Goal: Information Seeking & Learning: Understand process/instructions

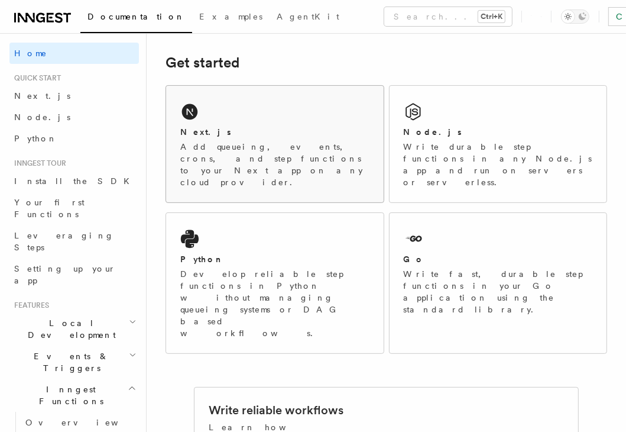
click at [184, 112] on icon at bounding box center [190, 112] width 16 height 16
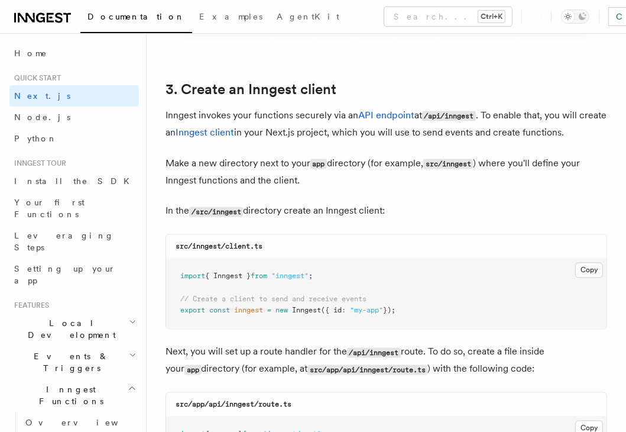
scroll to position [1360, 0]
click at [210, 272] on span "{ Inngest }" at bounding box center [228, 276] width 46 height 8
click at [587, 263] on button "Copy Copied" at bounding box center [589, 270] width 28 height 15
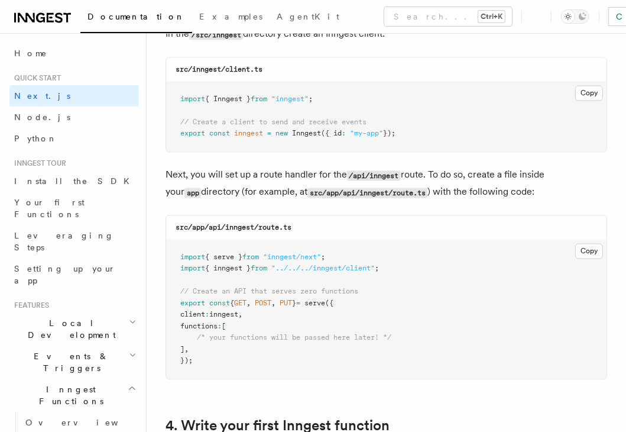
scroll to position [1537, 0]
click at [591, 243] on button "Copy Copied" at bounding box center [589, 250] width 28 height 15
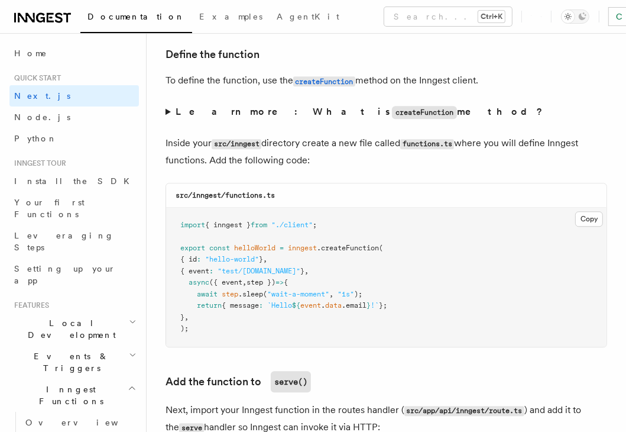
scroll to position [2010, 0]
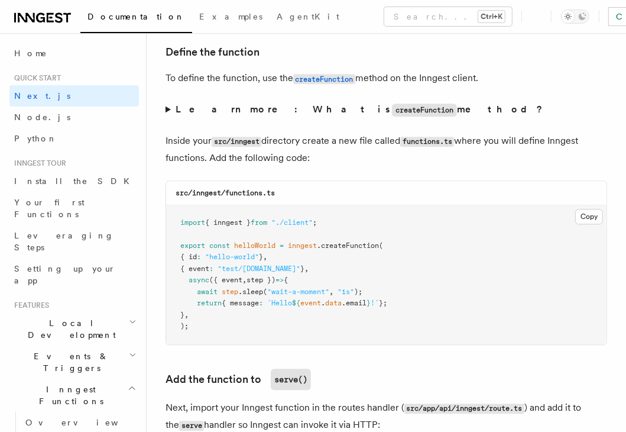
click at [304, 218] on span ""./client"" at bounding box center [291, 222] width 41 height 8
copy code "import { inngest } from "./client" ;"
click at [216, 276] on span "({ event" at bounding box center [225, 280] width 33 height 8
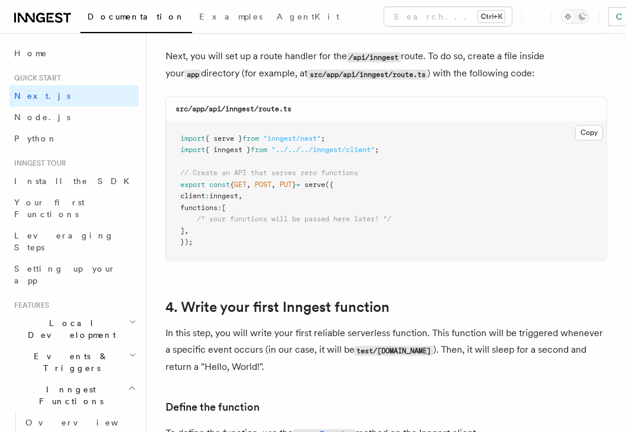
scroll to position [1596, 0]
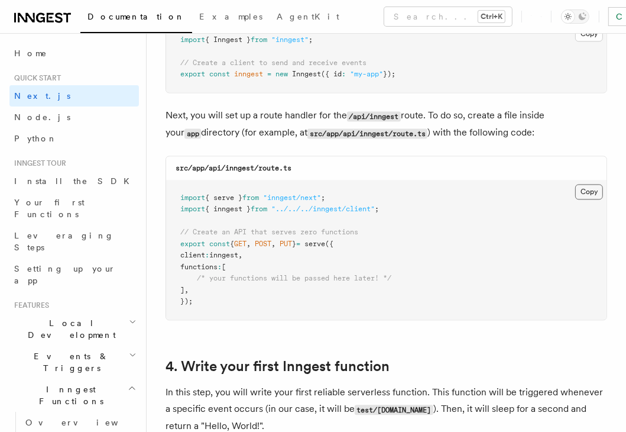
click at [591, 184] on button "Copy Copied" at bounding box center [589, 191] width 28 height 15
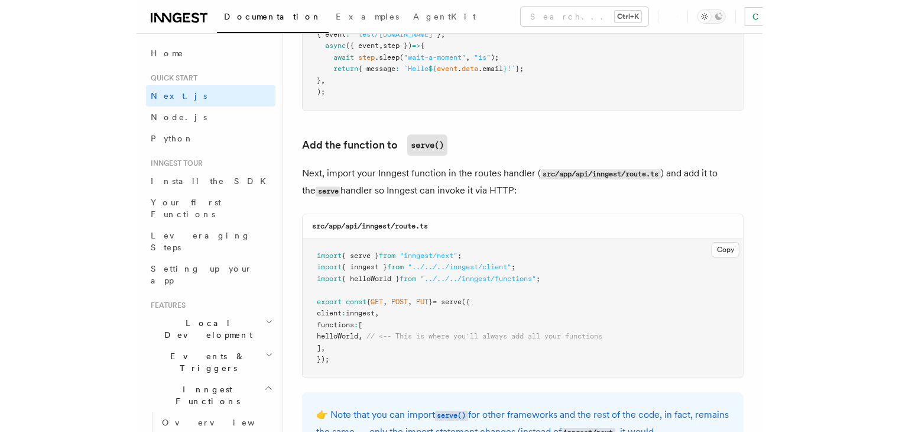
scroll to position [2247, 0]
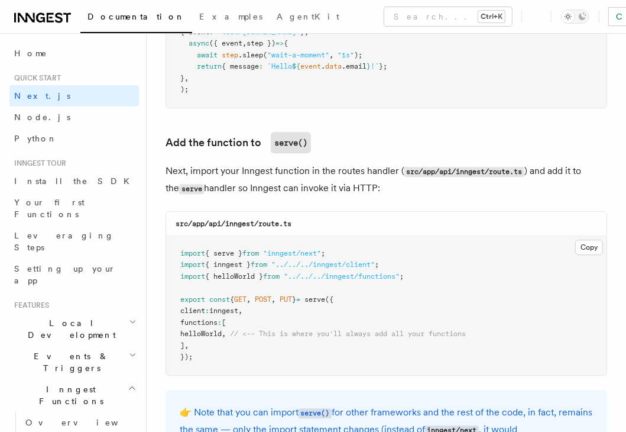
click at [222, 325] on pre "import { serve } from "inngest/next" ; import { inngest } from "../../../innges…" at bounding box center [386, 305] width 440 height 139
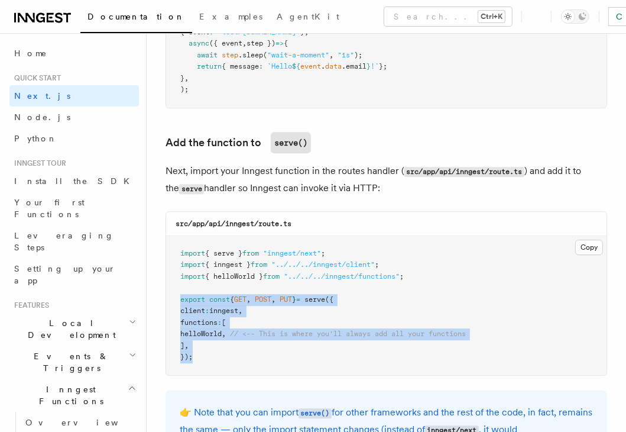
drag, startPoint x: 180, startPoint y: 286, endPoint x: 204, endPoint y: 339, distance: 58.5
click at [204, 339] on pre "import { serve } from "inngest/next" ; import { inngest } from "../../../innges…" at bounding box center [386, 305] width 440 height 139
copy code "export const { GET , POST , PUT } = serve ({ client : inngest , functions : [ h…"
